Goal: Check status: Check status

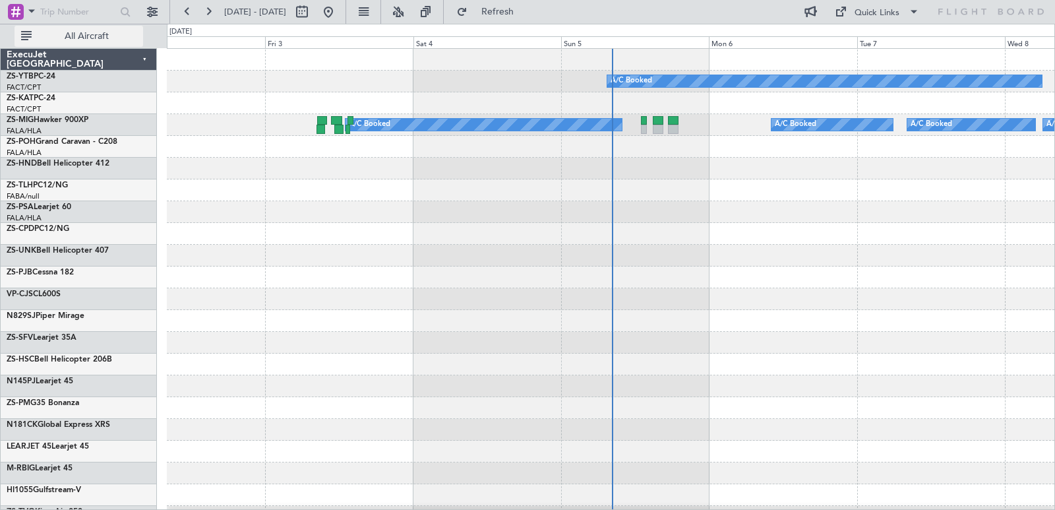
click at [92, 36] on span "All Aircraft" at bounding box center [86, 36] width 105 height 9
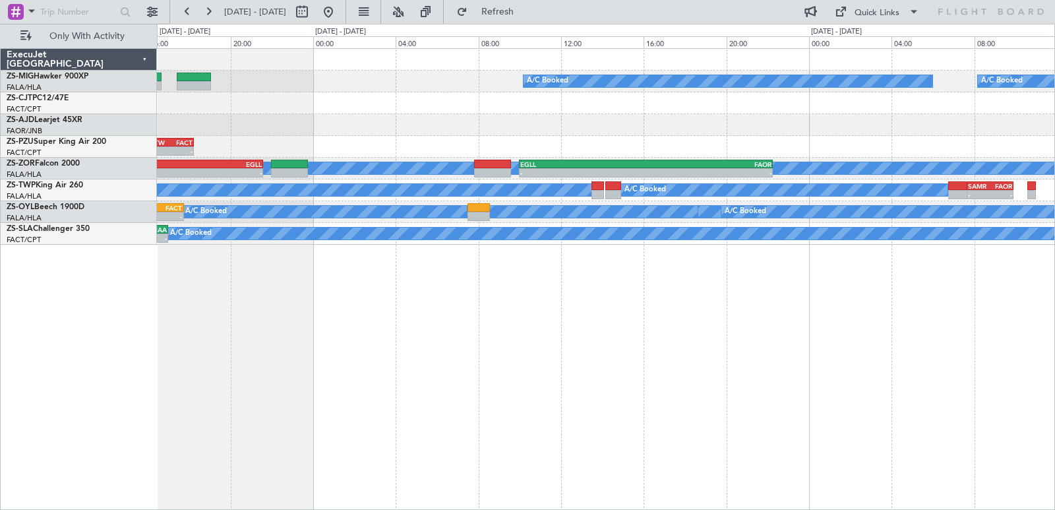
click at [358, 272] on div "A/C Booked A/C Booked A/C Booked A/C Booked A/C Booked - - FACT 04:00 Z FVFA 06…" at bounding box center [606, 278] width 898 height 461
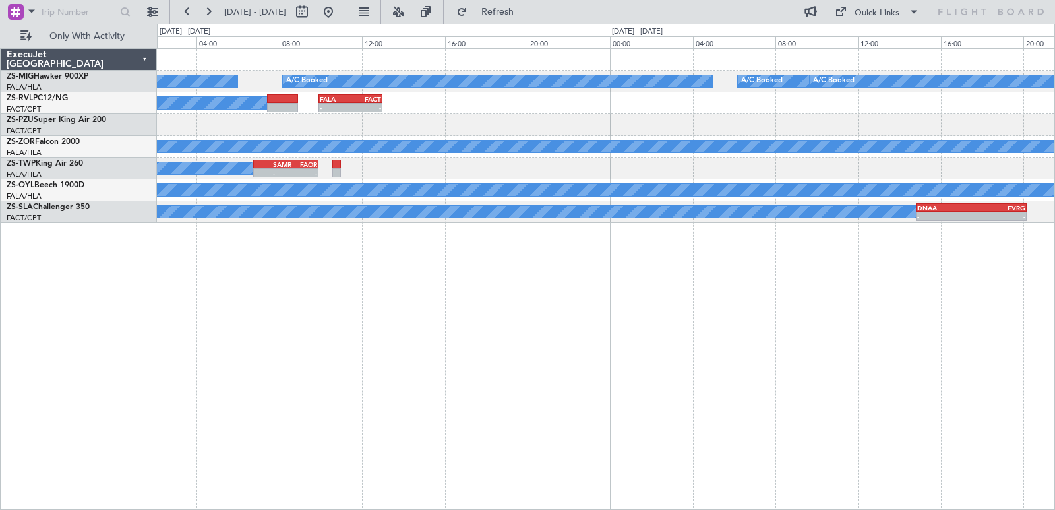
click at [0, 338] on div "A/C Booked A/C Booked A/C Booked A/C Booked A/C Booked A/C Booked A/C Booked - …" at bounding box center [527, 267] width 1055 height 486
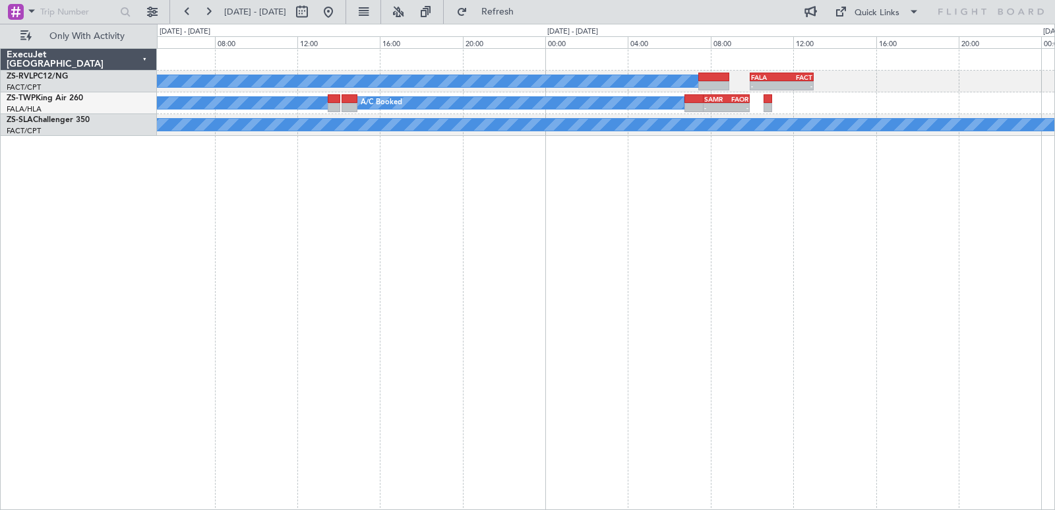
click at [1054, 310] on div "A/C Booked A/C Booked A/C Booked - - FALA 09:55 Z FACT 13:00 Z A/C Booked A/C B…" at bounding box center [527, 267] width 1055 height 486
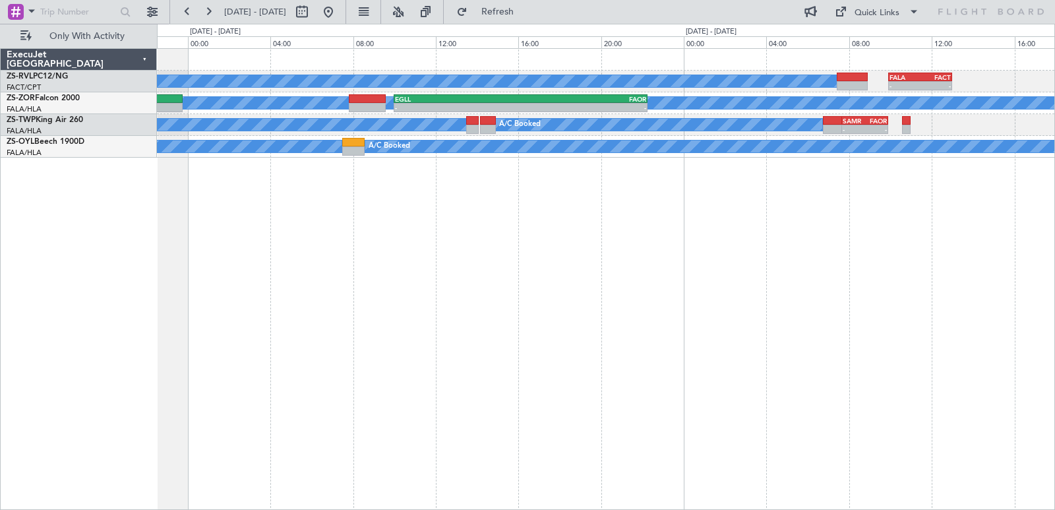
click at [649, 242] on div "A/C Booked A/C Booked A/C Booked - - FALA 09:55 Z FACT 13:00 Z A/C Booked - - E…" at bounding box center [606, 278] width 898 height 461
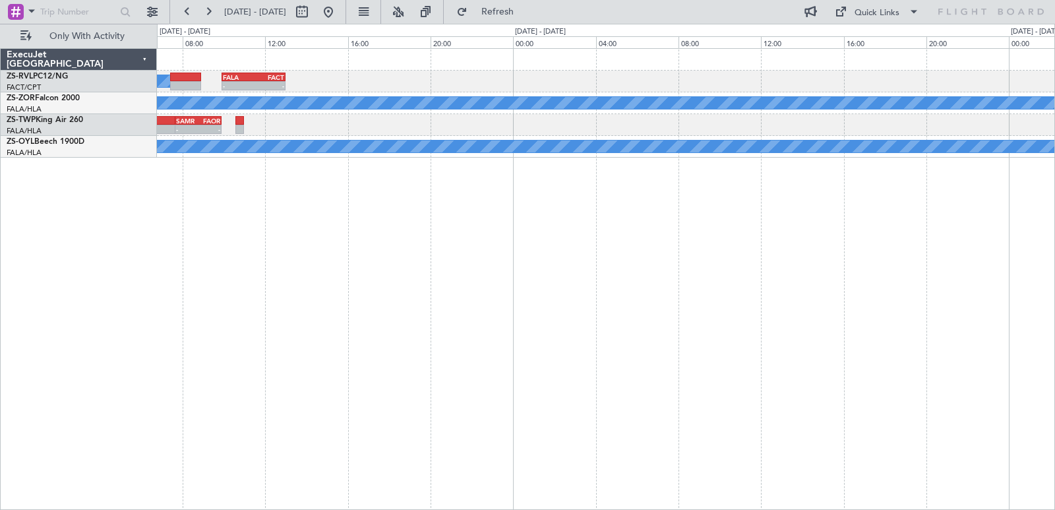
click at [0, 395] on div "A/C Booked A/C Booked A/C Booked - - FALA 09:55 Z FACT 13:00 Z A/C Booked - - E…" at bounding box center [527, 267] width 1055 height 486
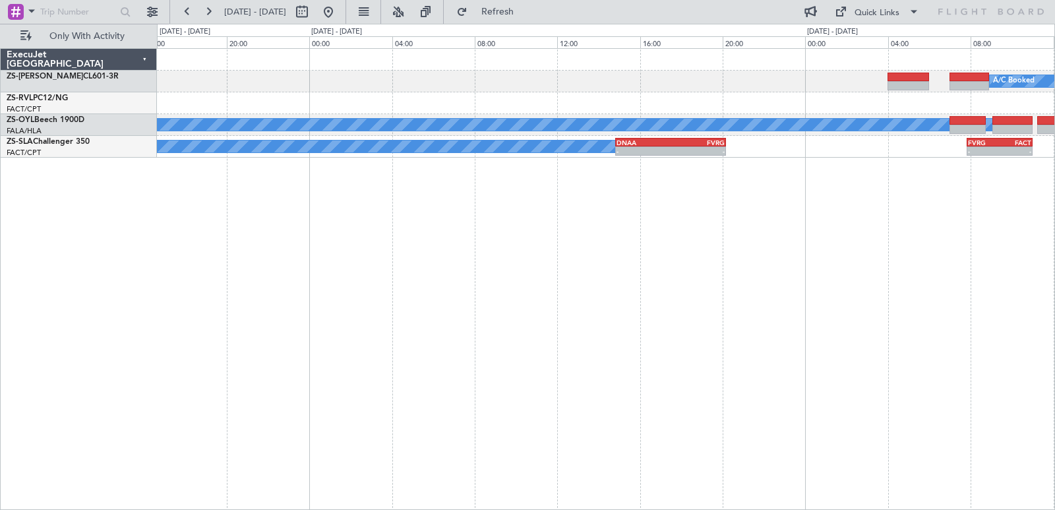
click at [654, 265] on div "A/C Booked - - FALA 09:55 Z FACT 13:00 Z A/C Booked A/C Booked A/C Booked A/C B…" at bounding box center [606, 278] width 898 height 461
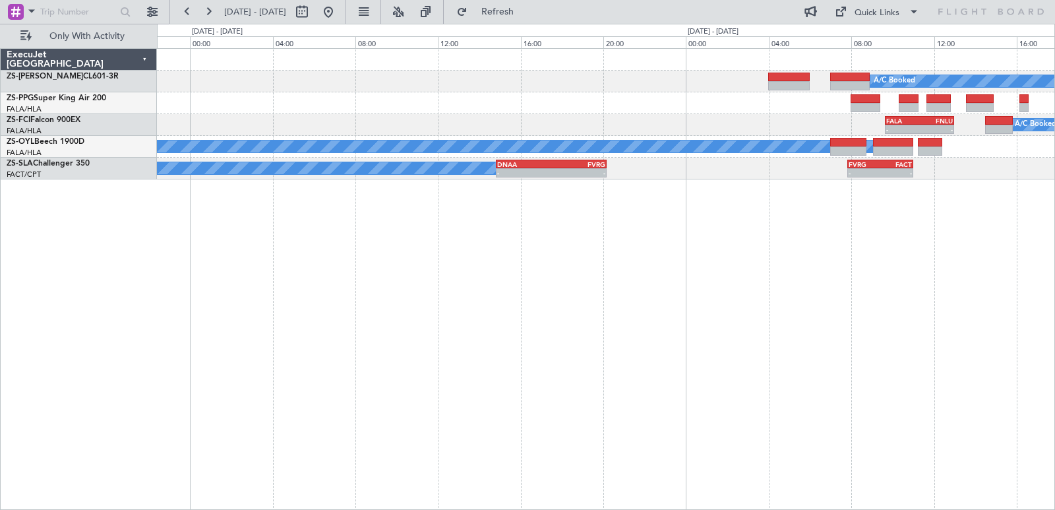
click at [531, 282] on div "A/C Booked - - FALA 09:40 Z FNLU 13:00 Z A/C Booked A/C Booked A/C Booked A/C B…" at bounding box center [606, 278] width 898 height 461
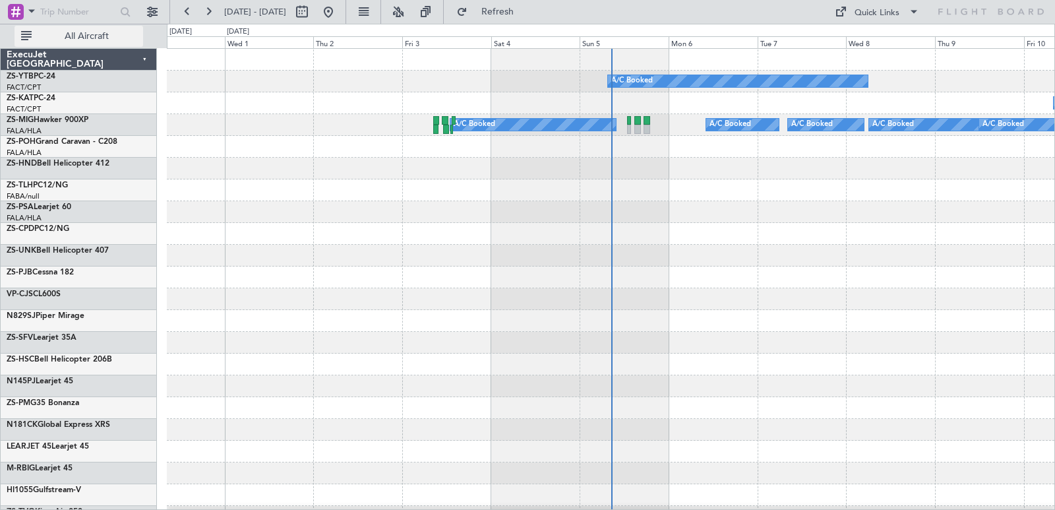
click at [120, 33] on span "All Aircraft" at bounding box center [86, 36] width 105 height 9
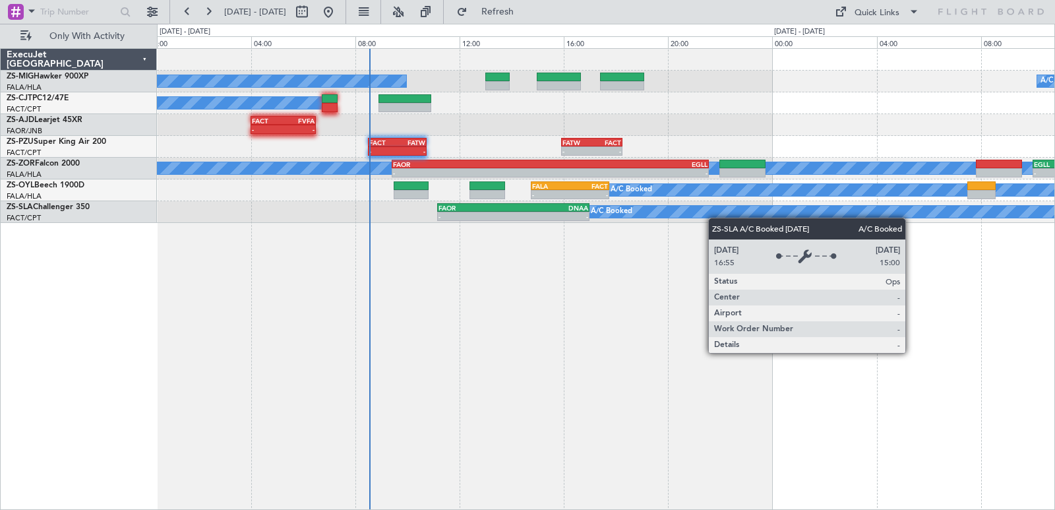
click at [714, 215] on div "A/C Booked A/C Booked A/C Booked A/C Booked - - FACT 04:00 Z FVFA 06:30 Z - - F…" at bounding box center [605, 136] width 897 height 174
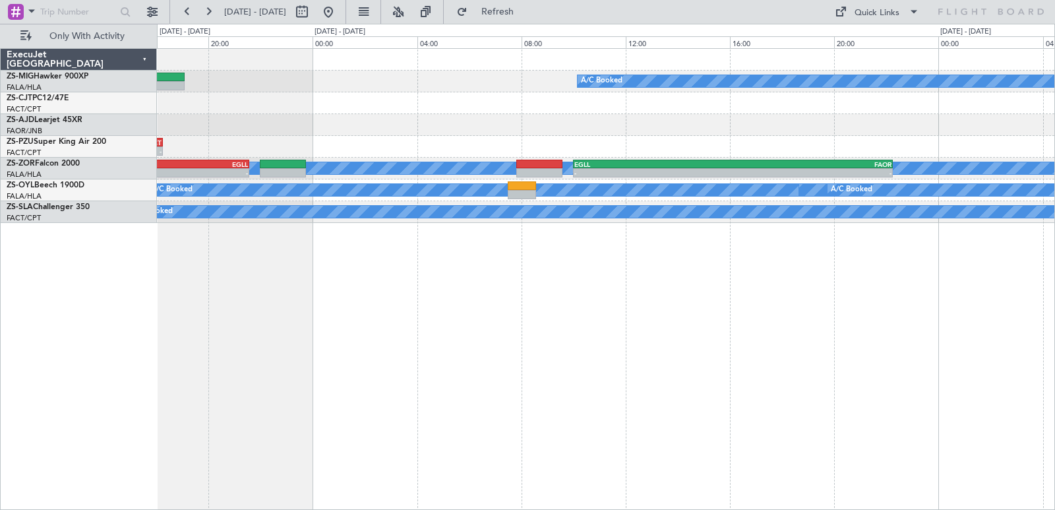
click at [516, 379] on div "A/C Booked A/C Booked A/C Booked - - FATW 15:55 Z FACT 18:15 Z FACT 08:30 Z FAT…" at bounding box center [606, 278] width 898 height 461
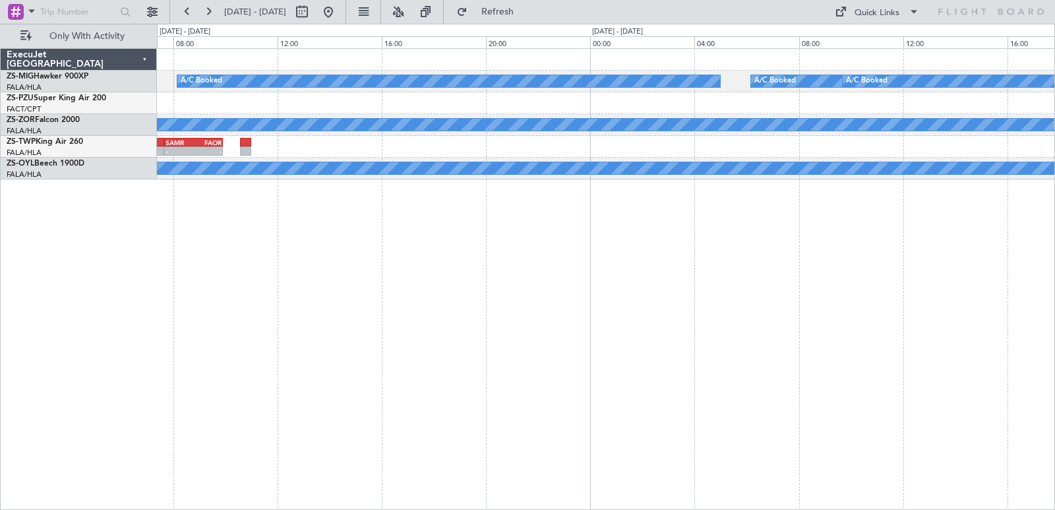
click at [0, 509] on html "05 Oct 2025 - 07 Oct 2025 Refresh Quick Links Only With Activity A/C Booked A/C…" at bounding box center [527, 255] width 1055 height 510
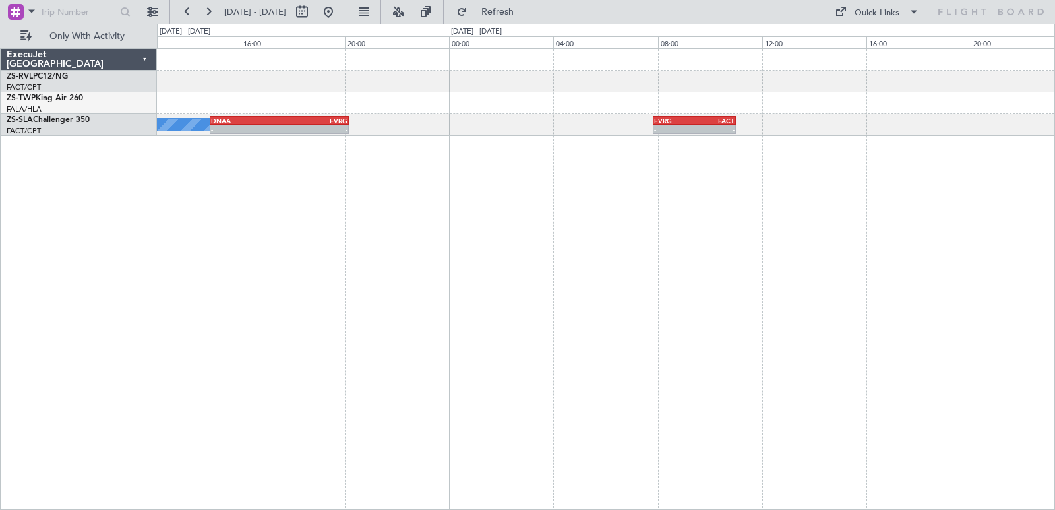
click at [54, 358] on div "A/C Unavailable A/C Booked - - DNAA 14:50 Z FVRG 20:10 Z - - FVRG 07:50 Z FACT …" at bounding box center [527, 267] width 1055 height 486
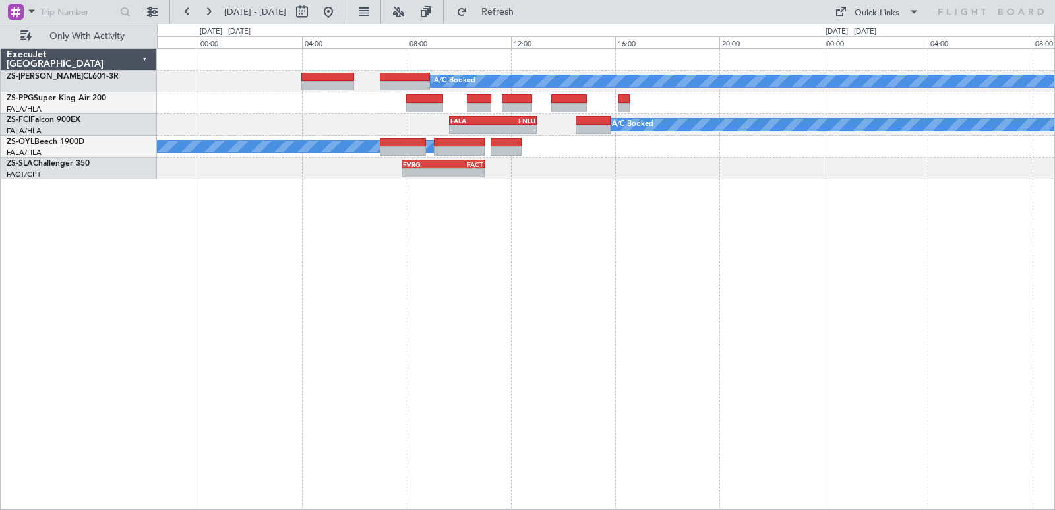
click at [492, 247] on div "A/C Booked A/C Booked A/C Booked A/C Booked - - FALA 09:40 Z FNLU 13:00 Z - - F…" at bounding box center [606, 278] width 898 height 461
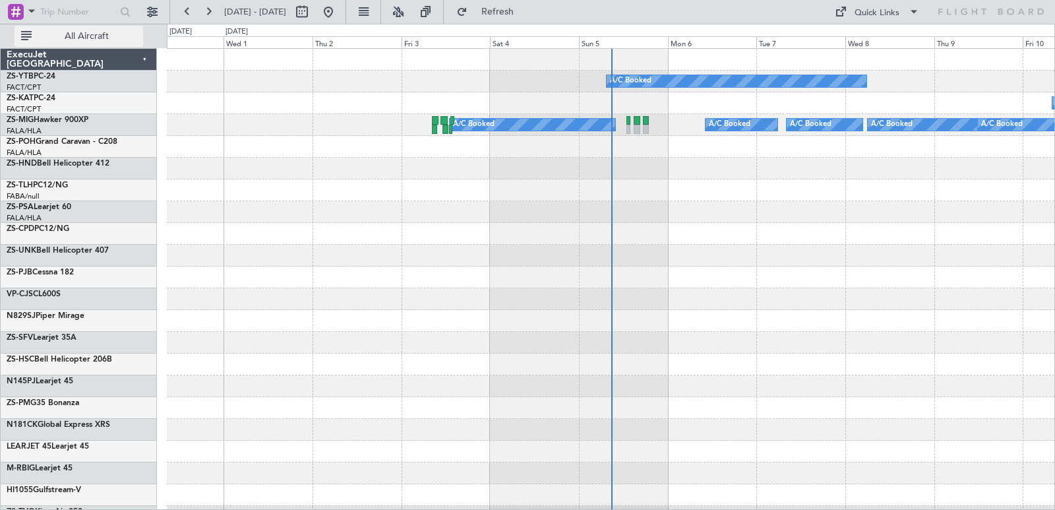
click at [71, 46] on button "All Aircraft" at bounding box center [79, 36] width 129 height 21
click at [71, 46] on button "Only With Activity" at bounding box center [79, 36] width 129 height 21
click at [100, 44] on button "All Aircraft" at bounding box center [79, 36] width 129 height 21
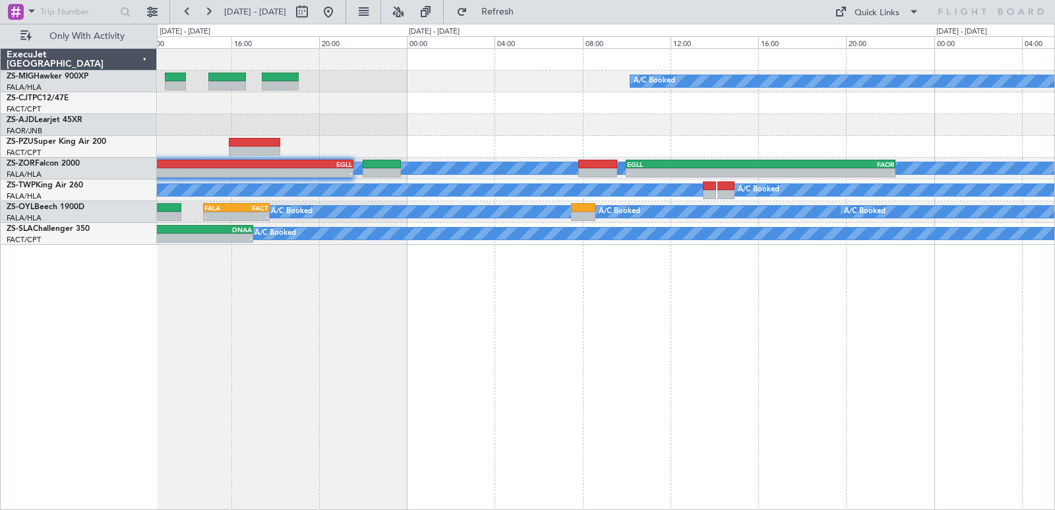
click at [601, 488] on div "A/C Booked A/C Booked A/C Booked A/C Booked A/C Booked - - FACT 04:00 Z FVFA 06…" at bounding box center [606, 278] width 898 height 461
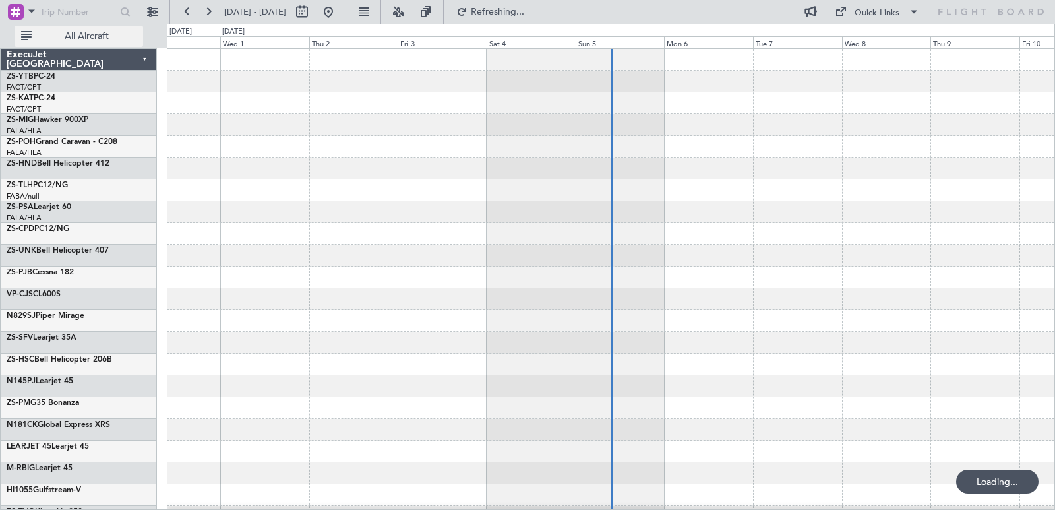
click at [92, 38] on span "All Aircraft" at bounding box center [86, 36] width 105 height 9
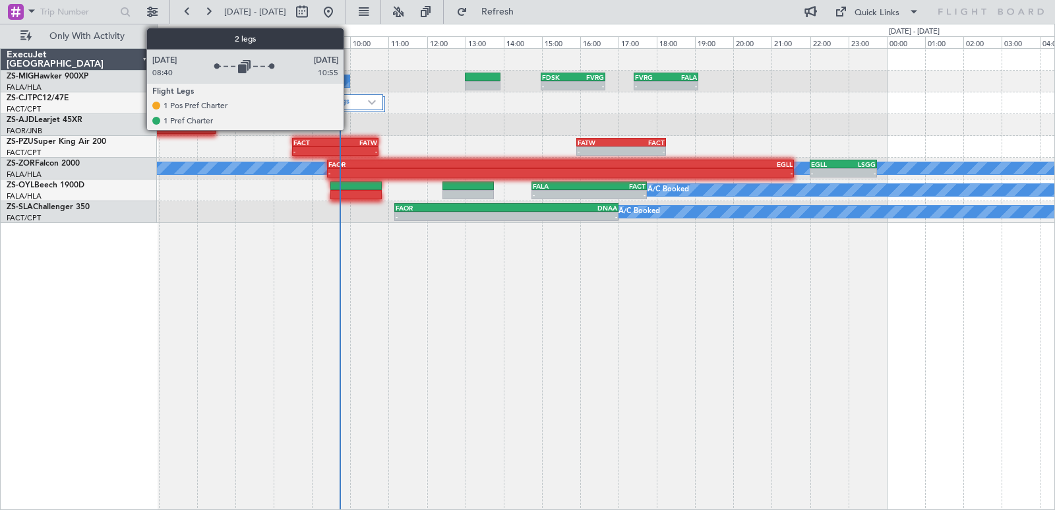
click at [349, 110] on div "2 Flight Legs" at bounding box center [341, 102] width 84 height 16
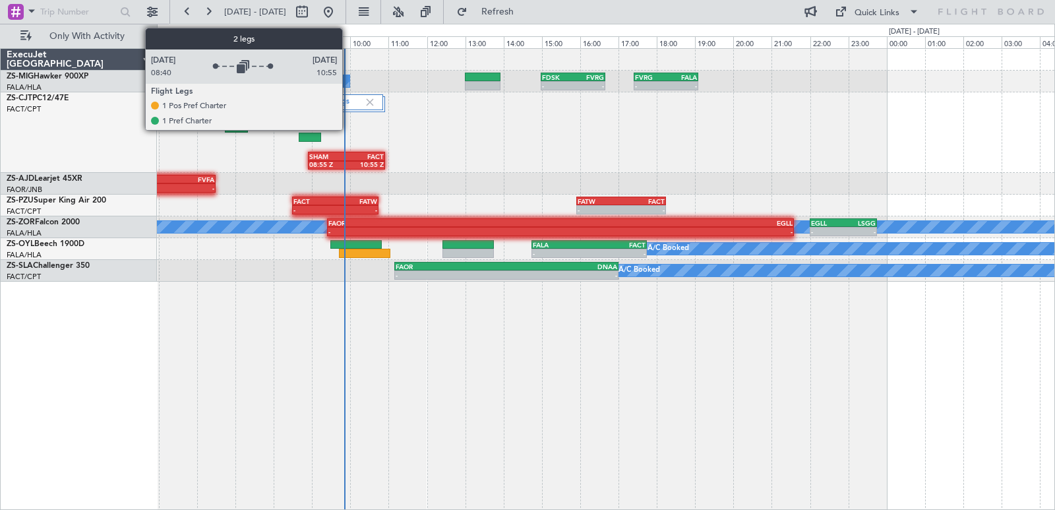
click at [348, 100] on label "2 Flight Legs" at bounding box center [335, 102] width 58 height 11
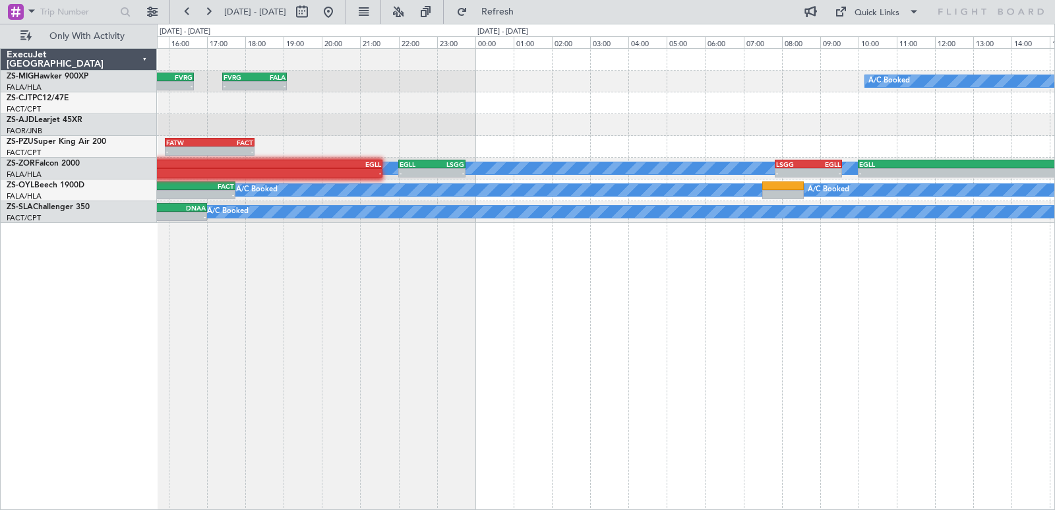
click at [181, 343] on div "- - FDSK 14:59 Z FVRG 16:40 Z - - FVRG 17:25 Z FALA 19:05 Z A/C Booked A/C Book…" at bounding box center [606, 278] width 898 height 461
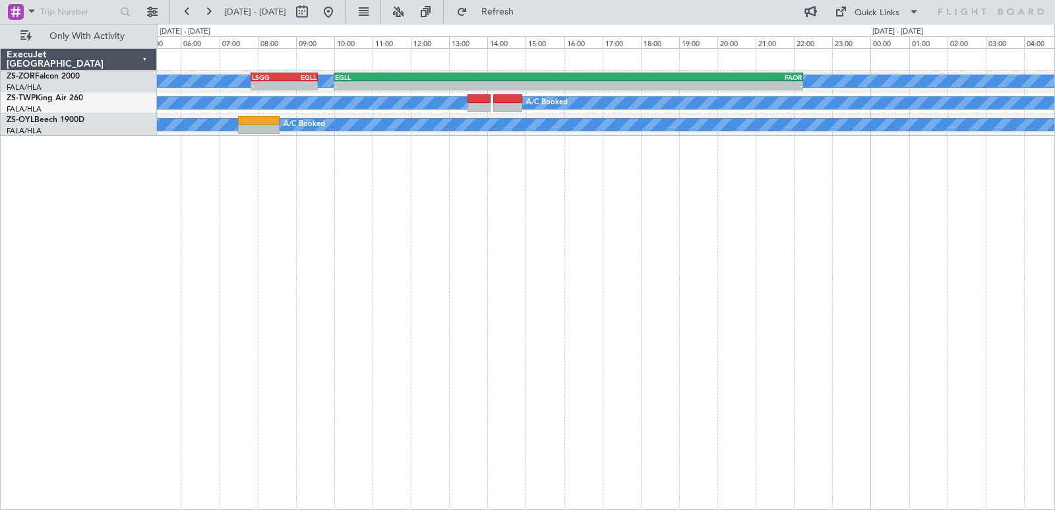
click at [266, 321] on div "A/C Booked - - LSGG 07:50 Z EGLL 09:35 Z - - EGLL 10:00 Z FAOR 22:15 Z EGLL 22:…" at bounding box center [606, 278] width 898 height 461
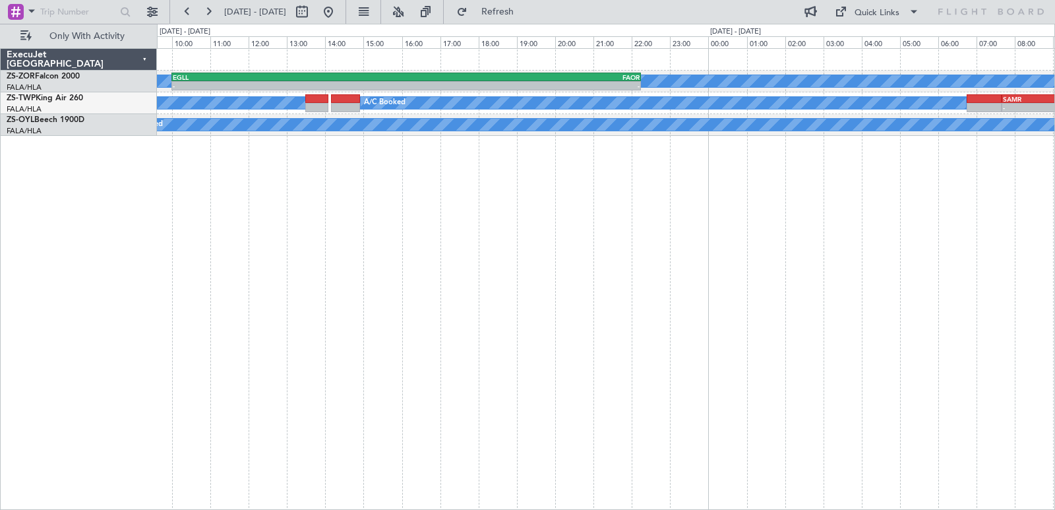
click at [121, 298] on div "A/C Booked - - EGLL 10:00 Z FAOR 22:15 Z A/C Booked A/C Booked A/C Booked A/C B…" at bounding box center [527, 267] width 1055 height 486
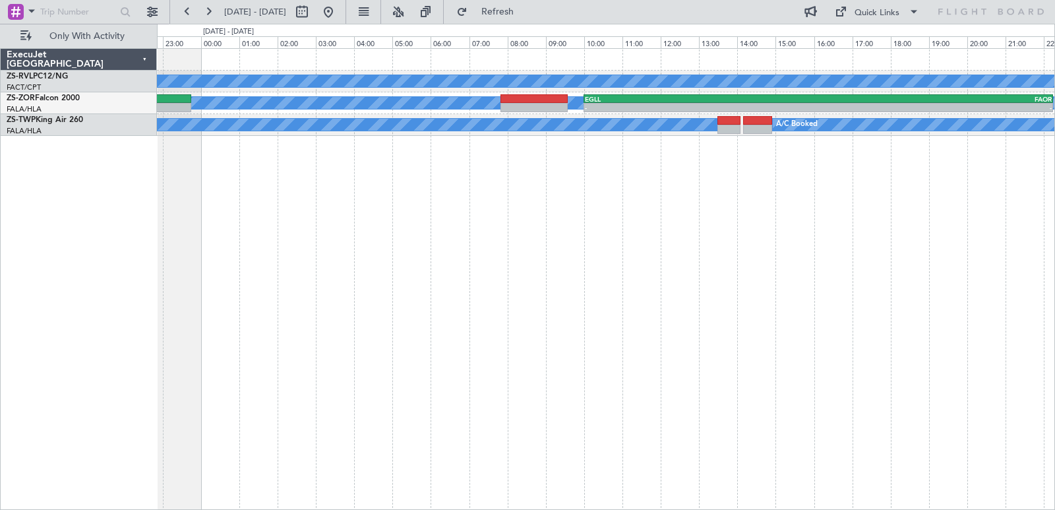
click at [669, 309] on div "A/C Booked A/C Booked A/C Booked A/C Booked - - EGLL 10:00 Z FAOR 22:15 Z FAOR …" at bounding box center [606, 278] width 898 height 461
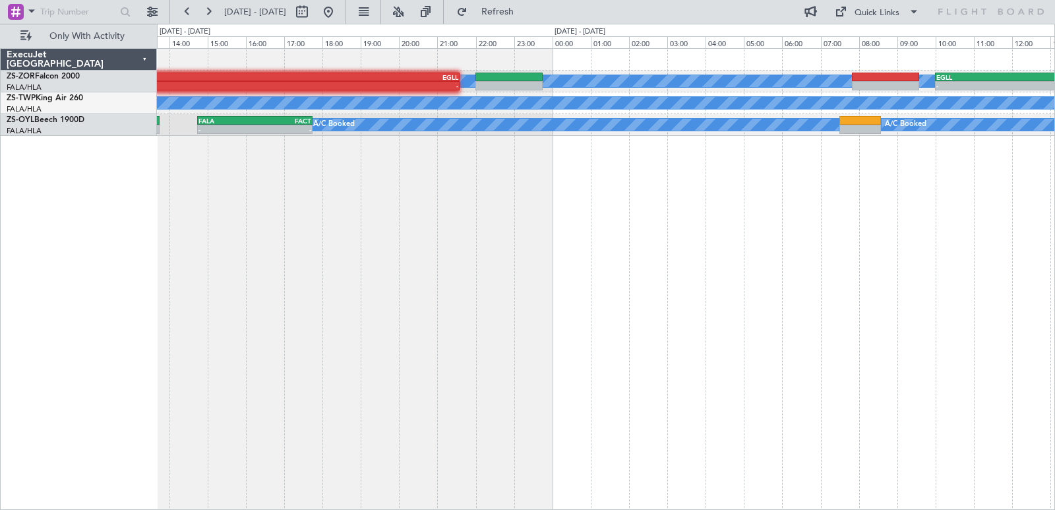
click at [953, 243] on div "A/C Booked - - EGLL 10:00 Z FAOR 22:15 Z FAOR 09:25 Z EGLL 21:35 Z - - A/C Book…" at bounding box center [606, 278] width 898 height 461
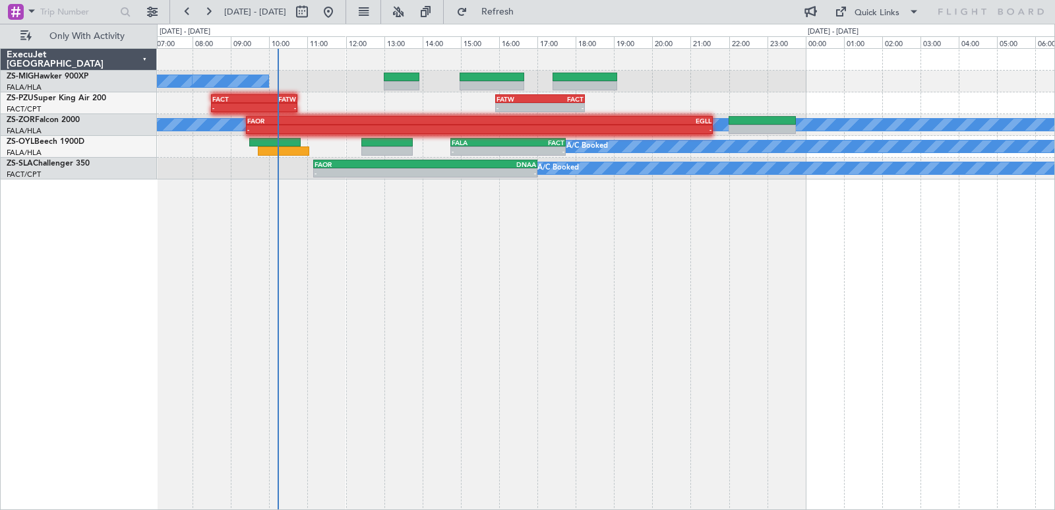
click at [740, 351] on div "A/C Booked A/C Booked A/C Booked - - FATW 15:55 Z FACT 18:15 Z FACT 08:30 Z FAT…" at bounding box center [606, 278] width 898 height 461
